Goal: Task Accomplishment & Management: Use online tool/utility

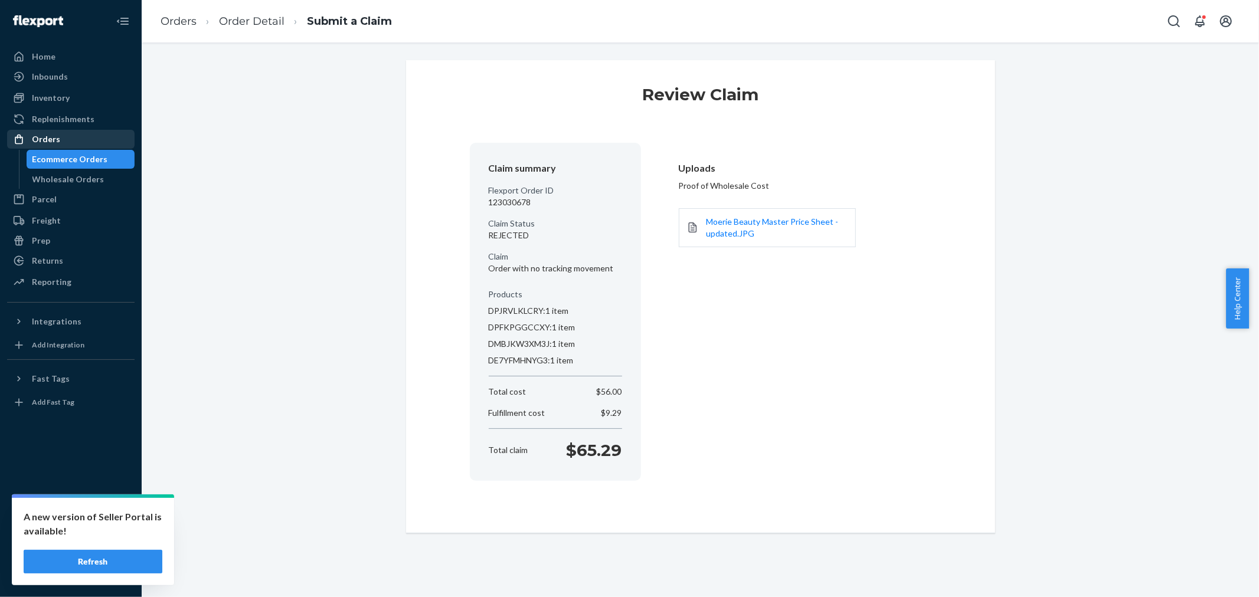
click at [104, 139] on div "Orders" at bounding box center [70, 139] width 125 height 17
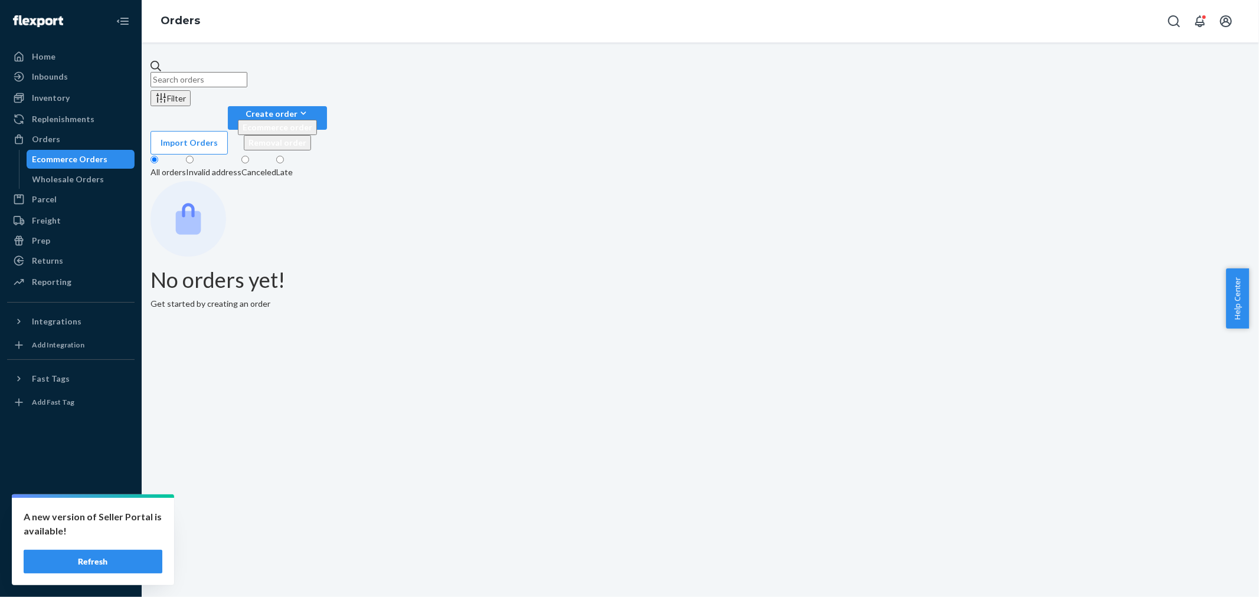
click at [225, 72] on input "text" at bounding box center [198, 79] width 97 height 15
paste input "3068346"
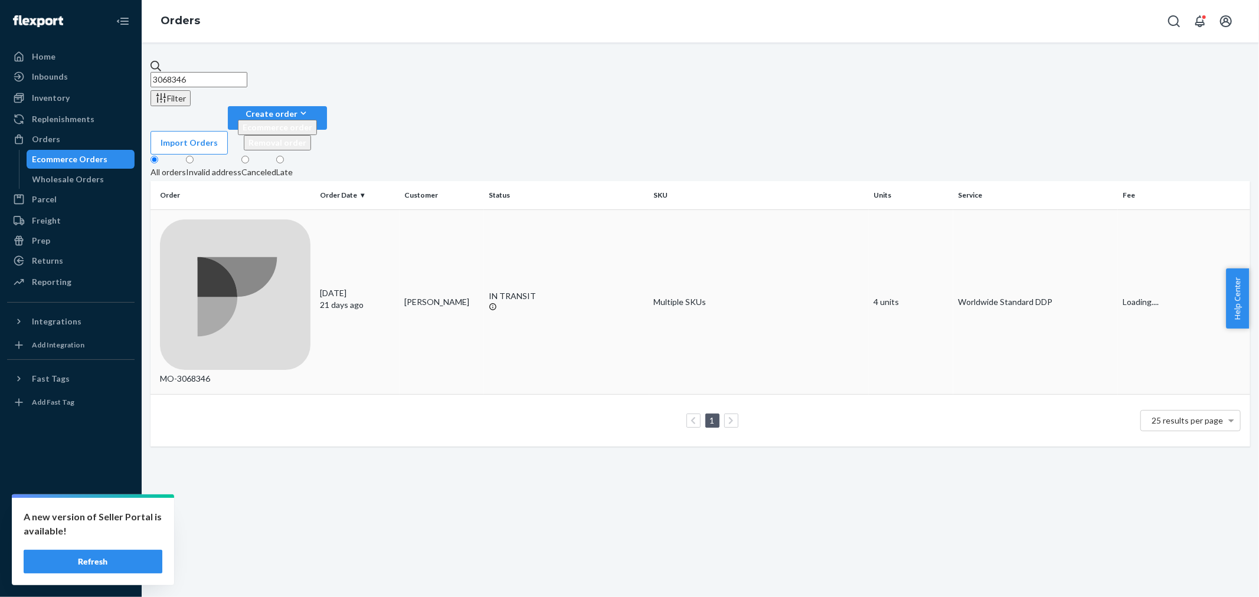
type input "3068346"
click at [474, 209] on td "[PERSON_NAME]" at bounding box center [441, 301] width 84 height 185
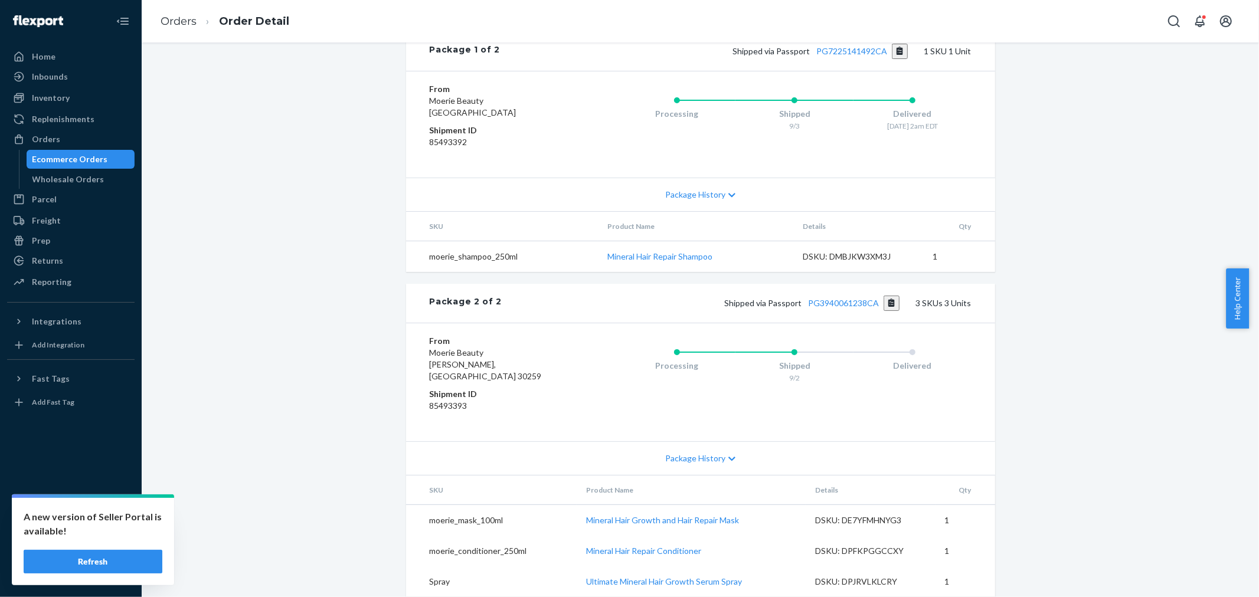
scroll to position [591, 0]
click at [846, 299] on link "PG3940061238CA" at bounding box center [843, 303] width 71 height 10
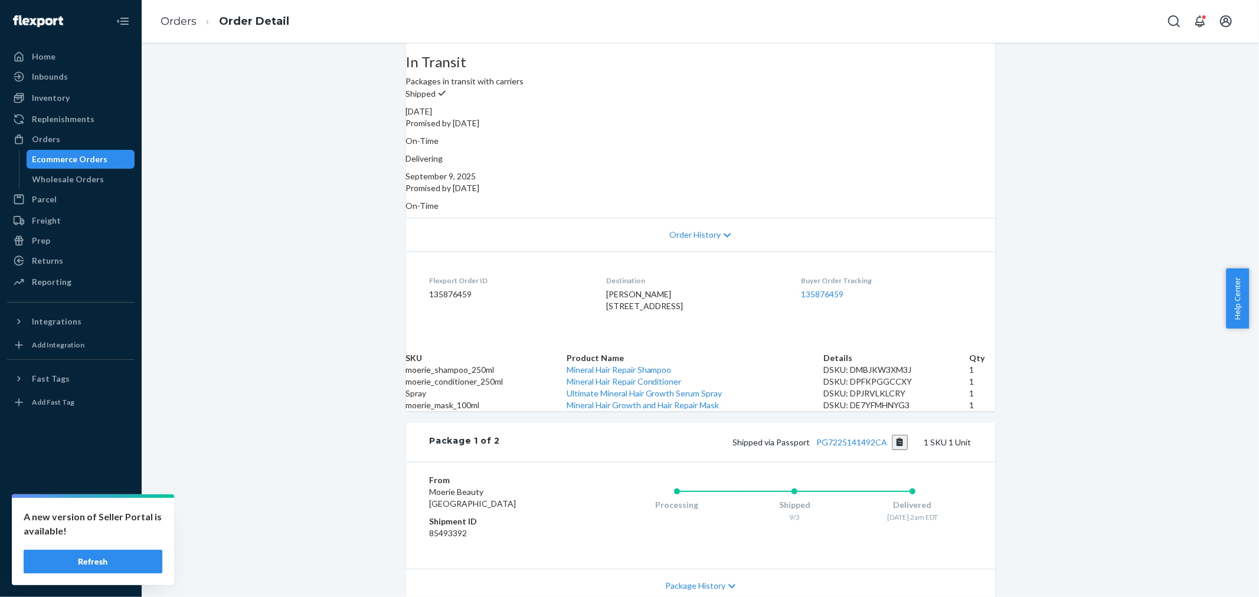
scroll to position [0, 0]
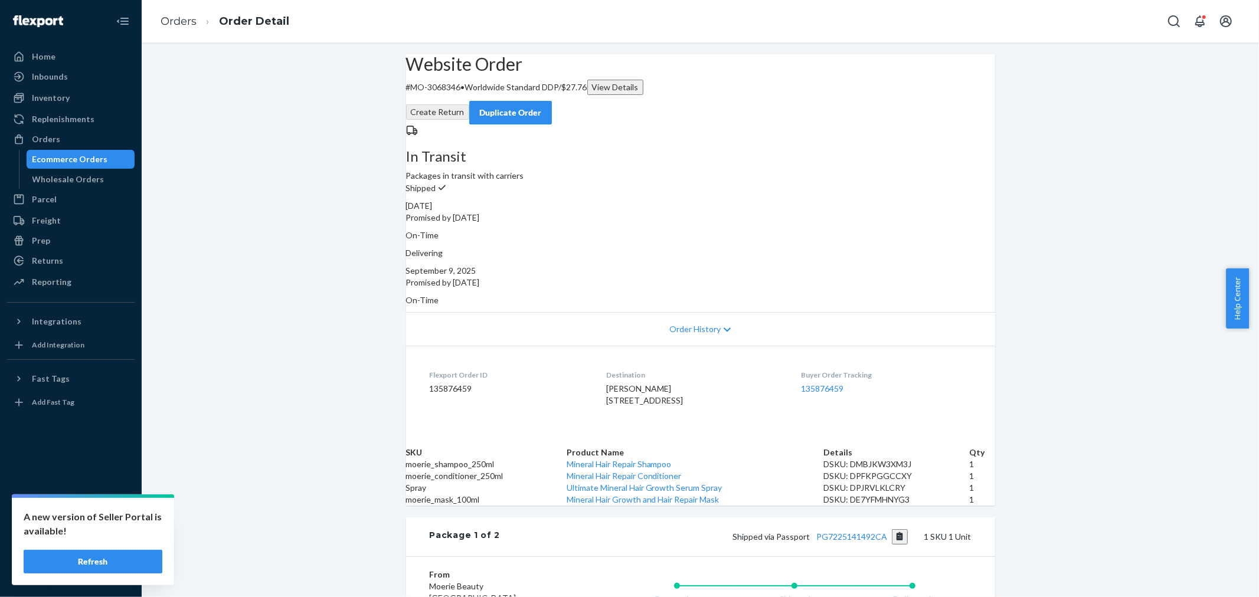
click at [552, 101] on button "Duplicate Order" at bounding box center [510, 113] width 83 height 24
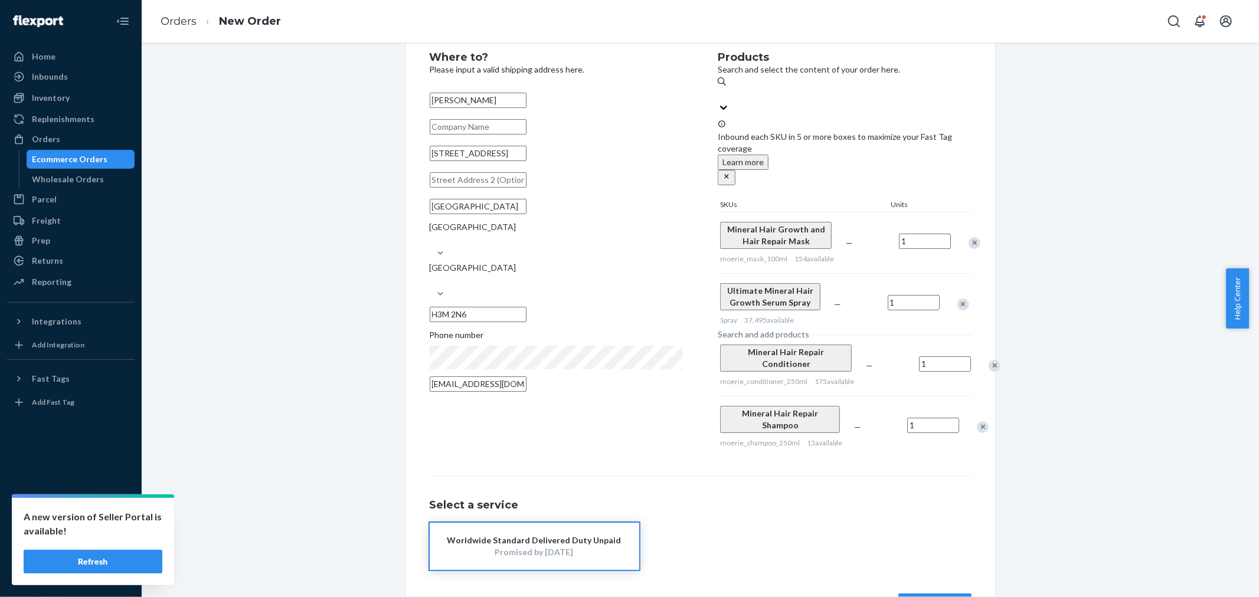
scroll to position [67, 0]
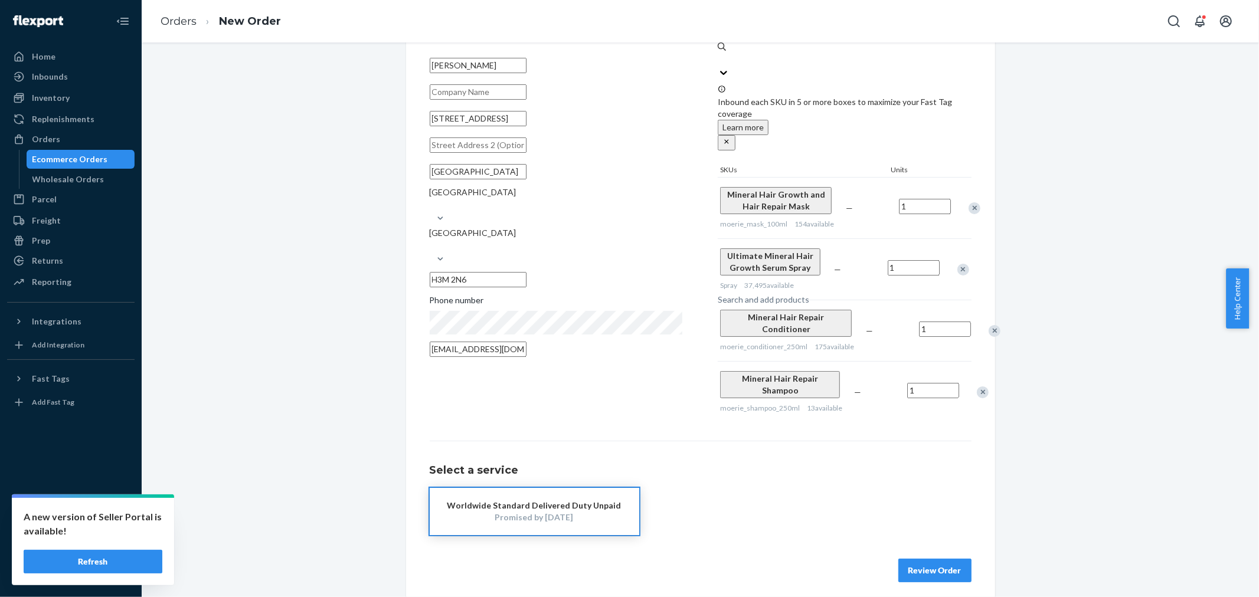
click at [977, 387] on div "Remove Item" at bounding box center [983, 393] width 12 height 12
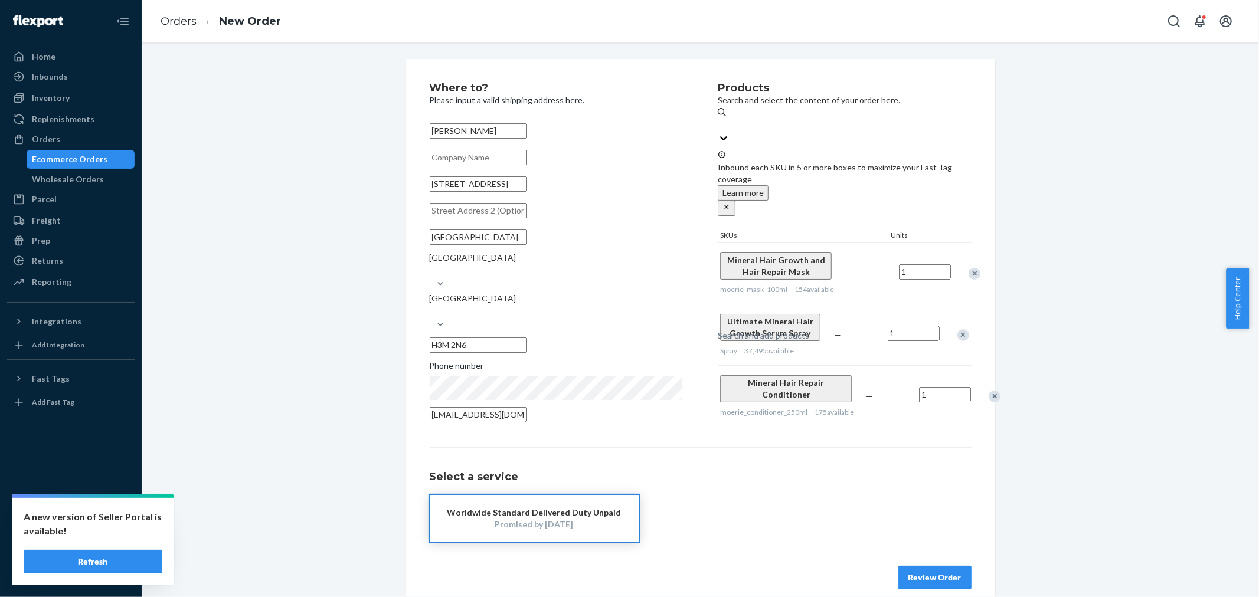
scroll to position [0, 0]
click at [931, 567] on button "Review Order" at bounding box center [934, 579] width 73 height 24
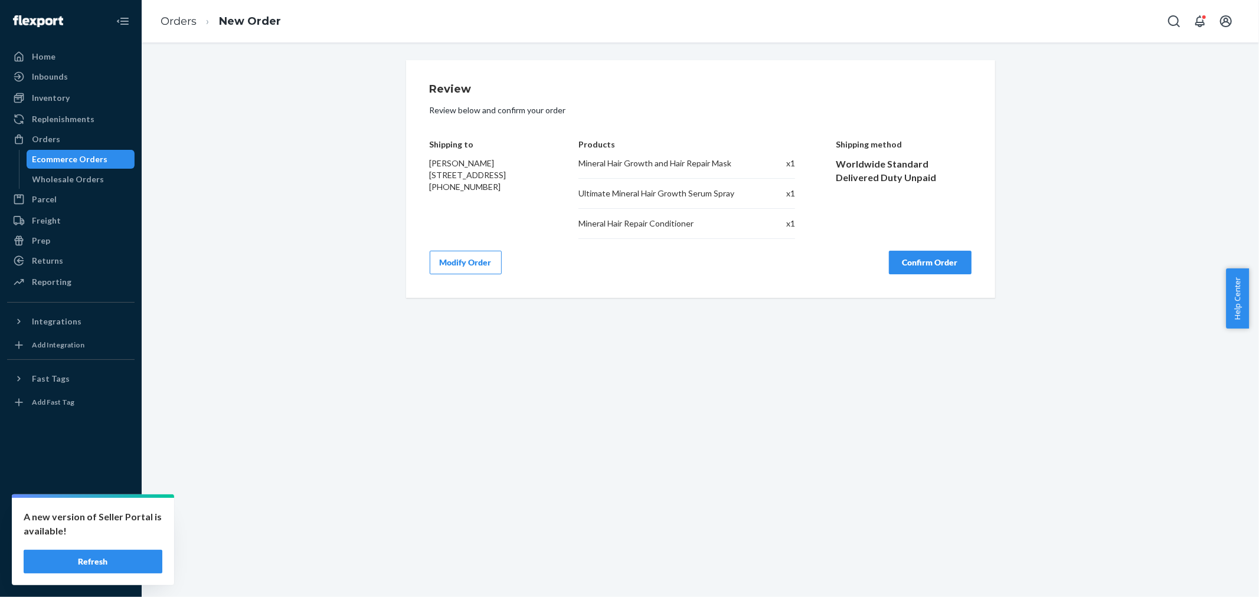
click at [941, 270] on button "Confirm Order" at bounding box center [930, 263] width 83 height 24
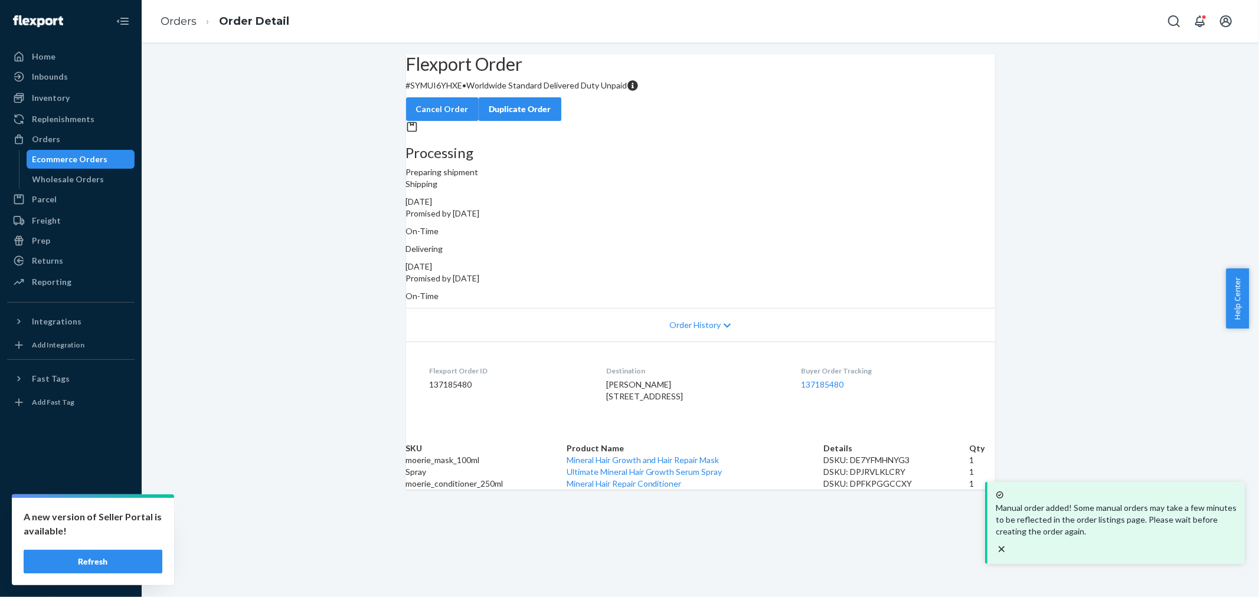
click at [473, 91] on p "# SYMUI6YHXE • Worldwide Standard Delivered Duty Unpaid" at bounding box center [700, 86] width 589 height 12
click at [469, 91] on p "# SYMUI6YHXE • Worldwide Standard Delivered Duty Unpaid" at bounding box center [700, 86] width 589 height 12
copy p "SYMUI6YHXE"
